Goal: Task Accomplishment & Management: Use online tool/utility

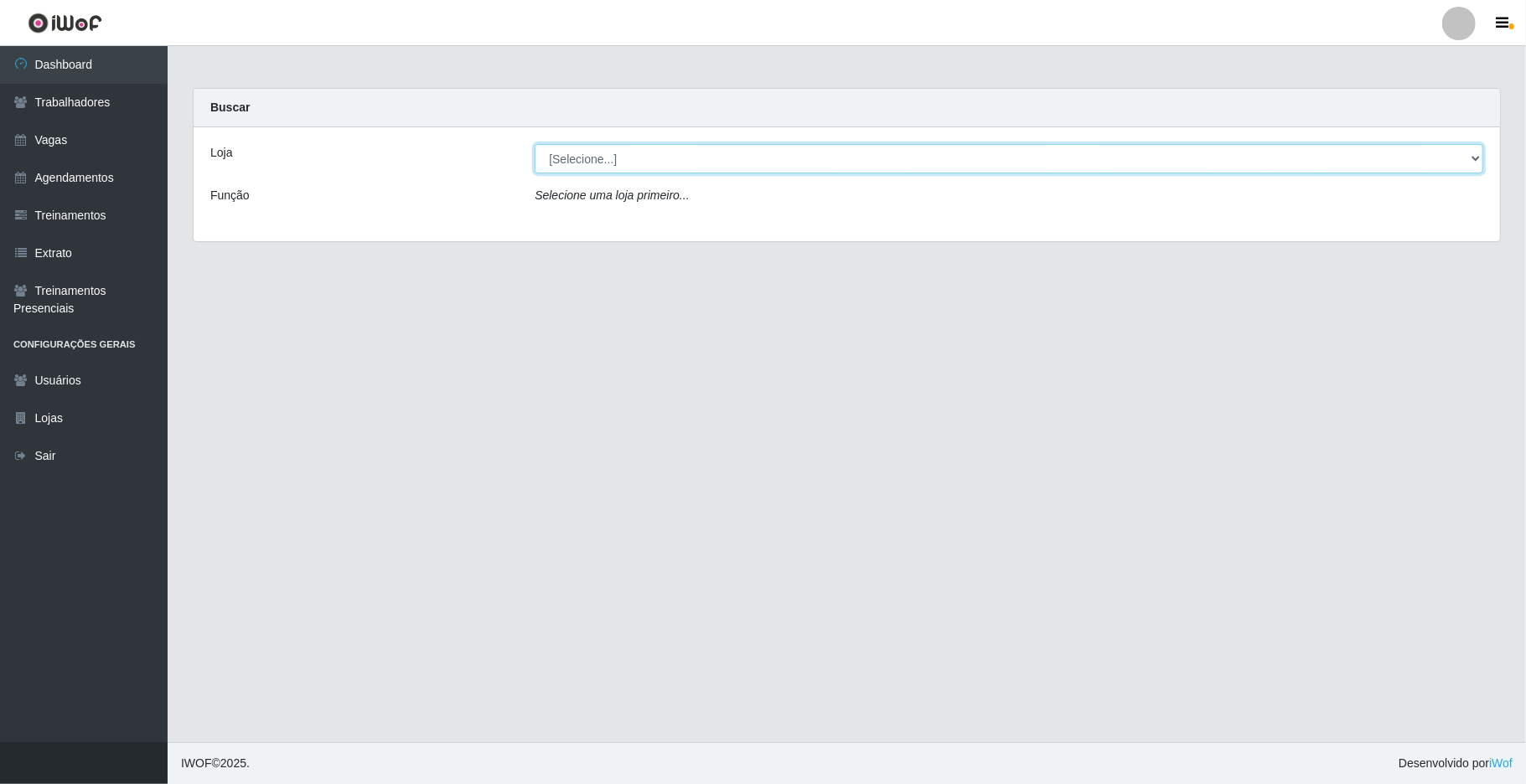
click at [1154, 152] on select "[Selecione...] [GEOGRAPHIC_DATA]" at bounding box center [1008, 159] width 948 height 30
select select "65"
click at [535, 144] on select "[Selecione...] [GEOGRAPHIC_DATA]" at bounding box center [1008, 159] width 948 height 30
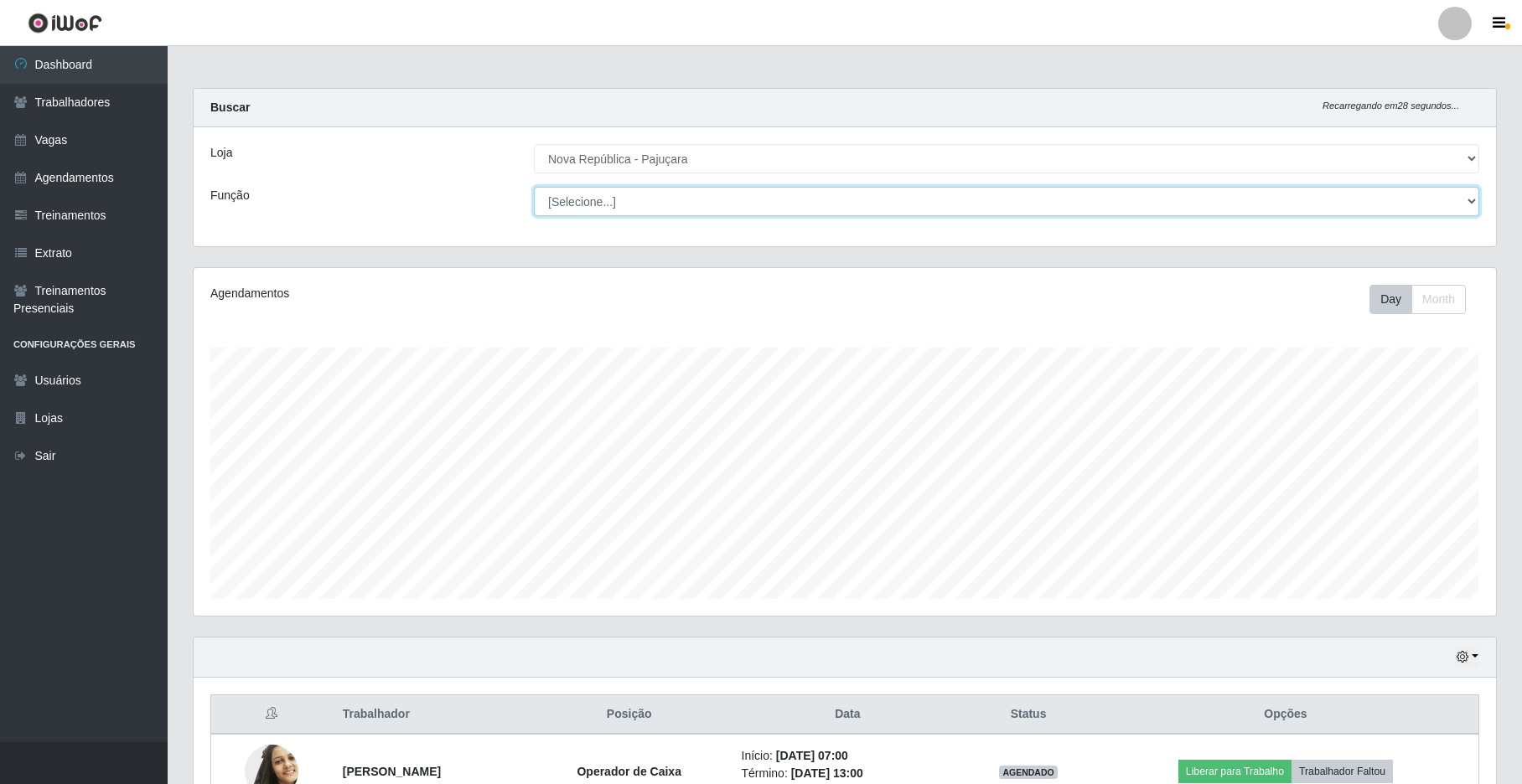
scroll to position [349, 1302]
click at [1154, 196] on select "[Selecione...] Balconista Operador de Caixa Repositor" at bounding box center [1007, 201] width 946 height 30
select select "22"
click at [534, 187] on select "[Selecione...] Balconista Operador de Caixa Repositor" at bounding box center [1007, 201] width 946 height 30
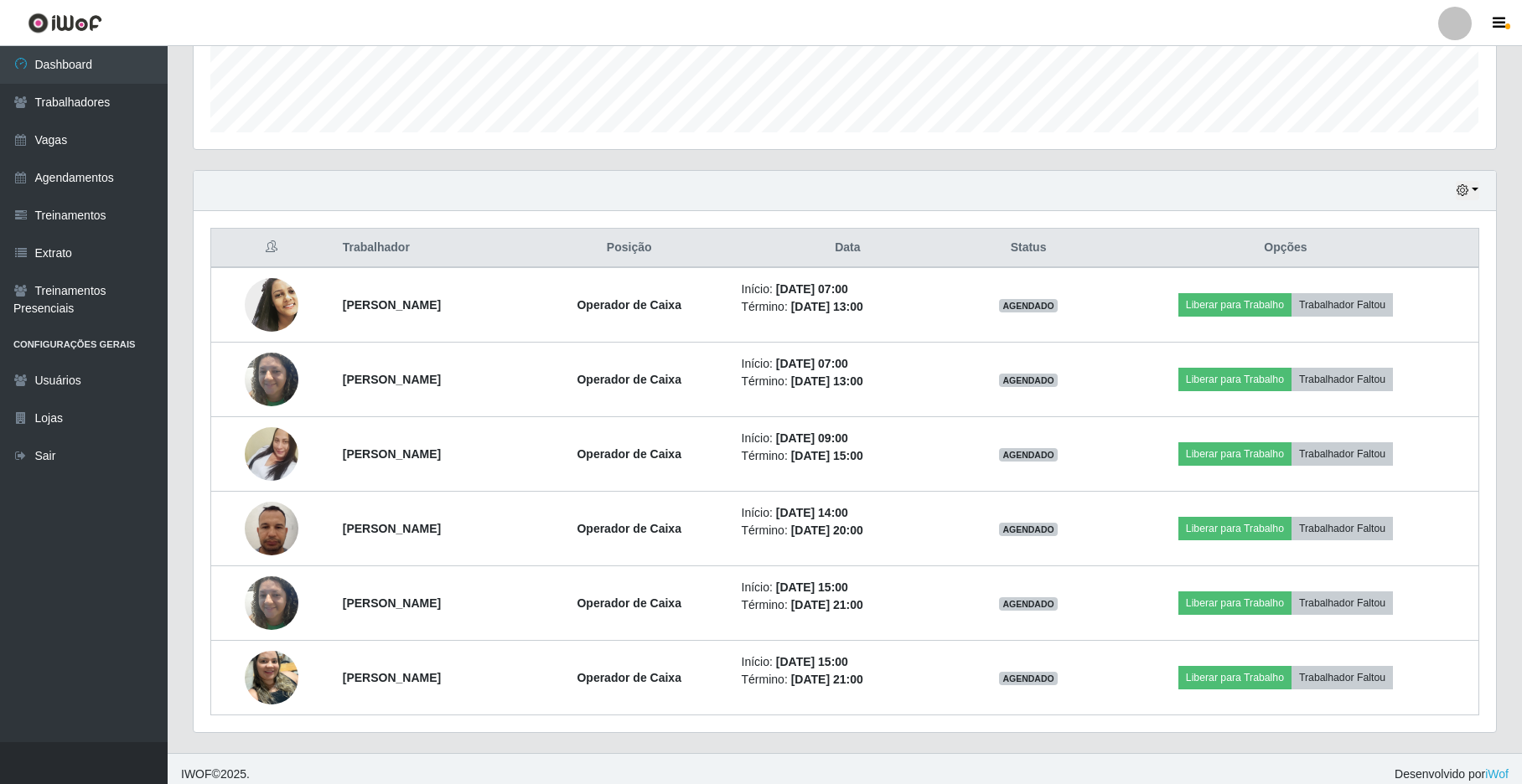
scroll to position [469, 0]
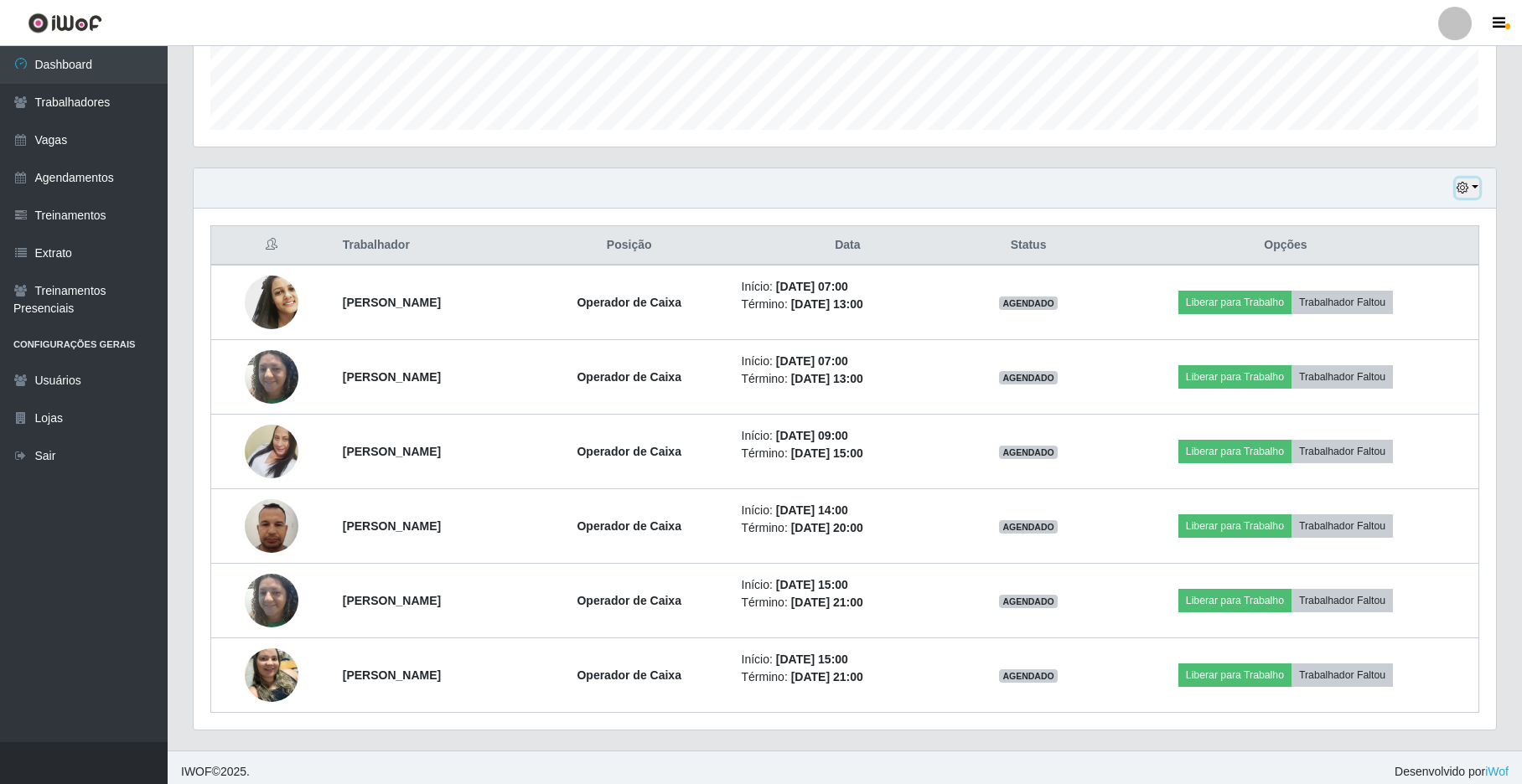
click at [1154, 186] on button "button" at bounding box center [1468, 187] width 23 height 19
click at [1154, 257] on button "1 dia" at bounding box center [1413, 252] width 133 height 35
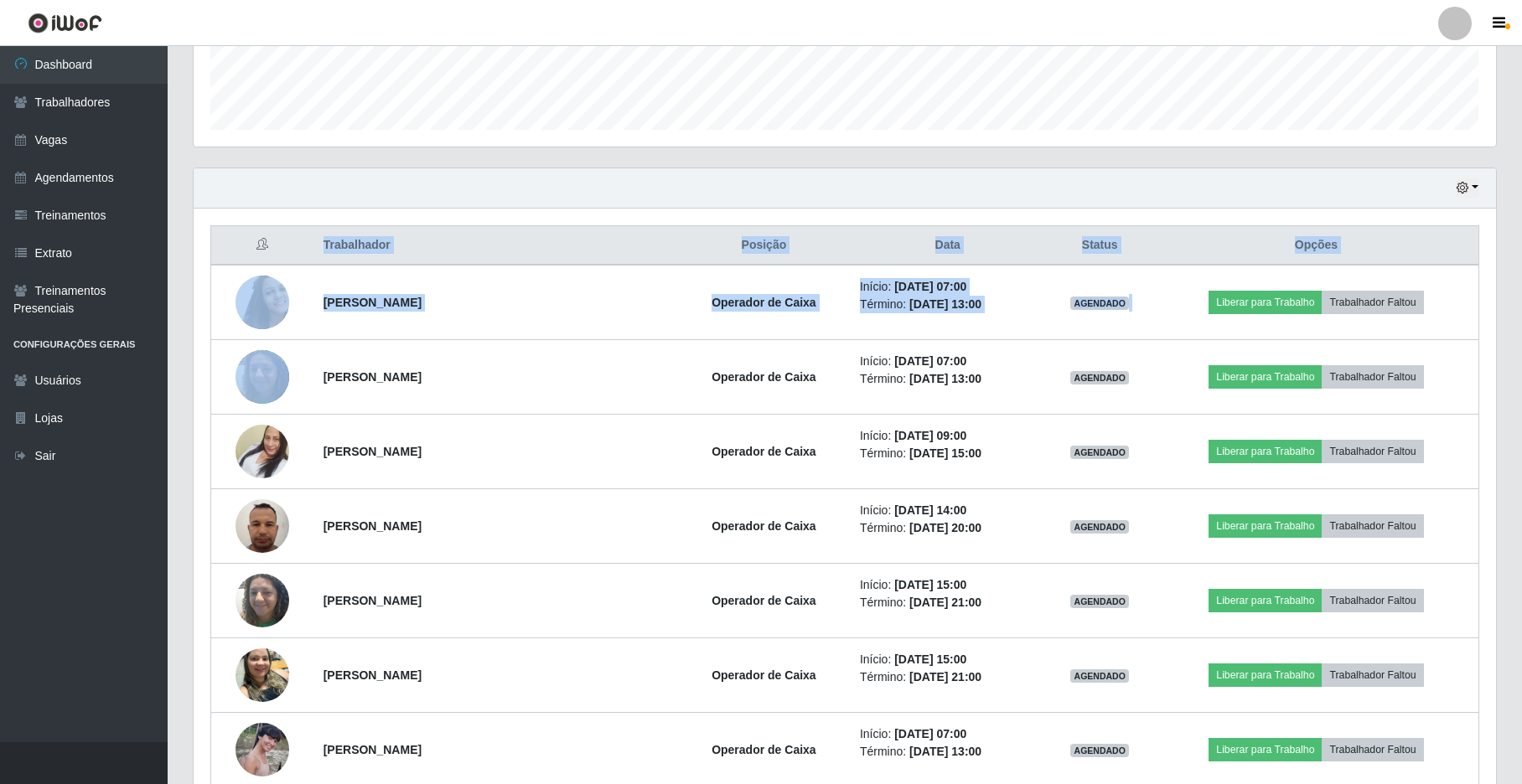
drag, startPoint x: 1500, startPoint y: 286, endPoint x: 1471, endPoint y: 222, distance: 70.3
click at [1154, 276] on div "Hoje 1 dia 3 dias 1 Semana Não encerrados Trabalhador Posição Data Status Opçõe…" at bounding box center [845, 646] width 1330 height 956
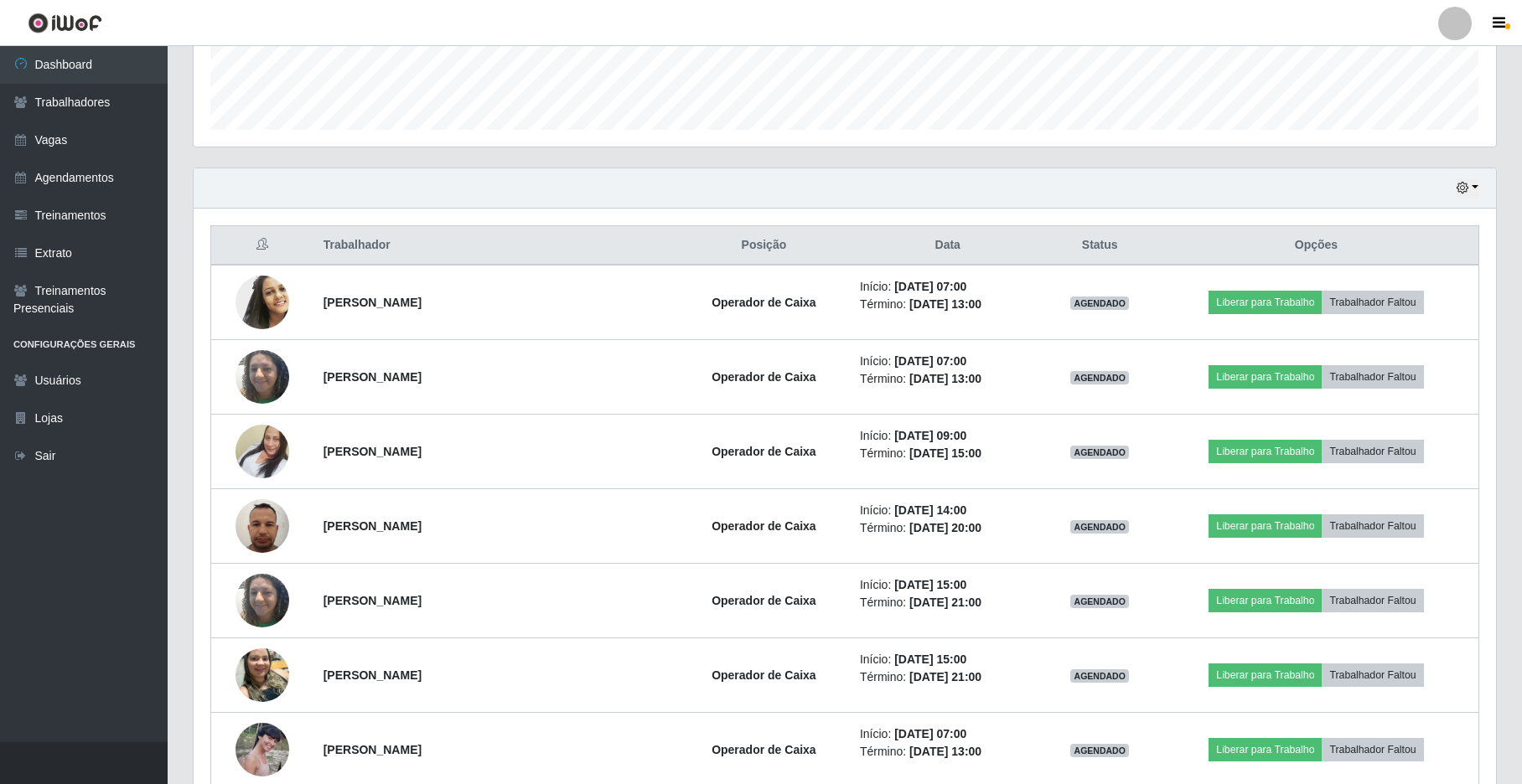
drag, startPoint x: 1517, startPoint y: 75, endPoint x: 1481, endPoint y: 65, distance: 37.4
click at [1154, 65] on div "Carregando... Buscar Recarregando em 12 segundos... Loja [Selecione...] [GEOGRA…" at bounding box center [845, 371] width 1355 height 1505
